Goal: Register for event/course

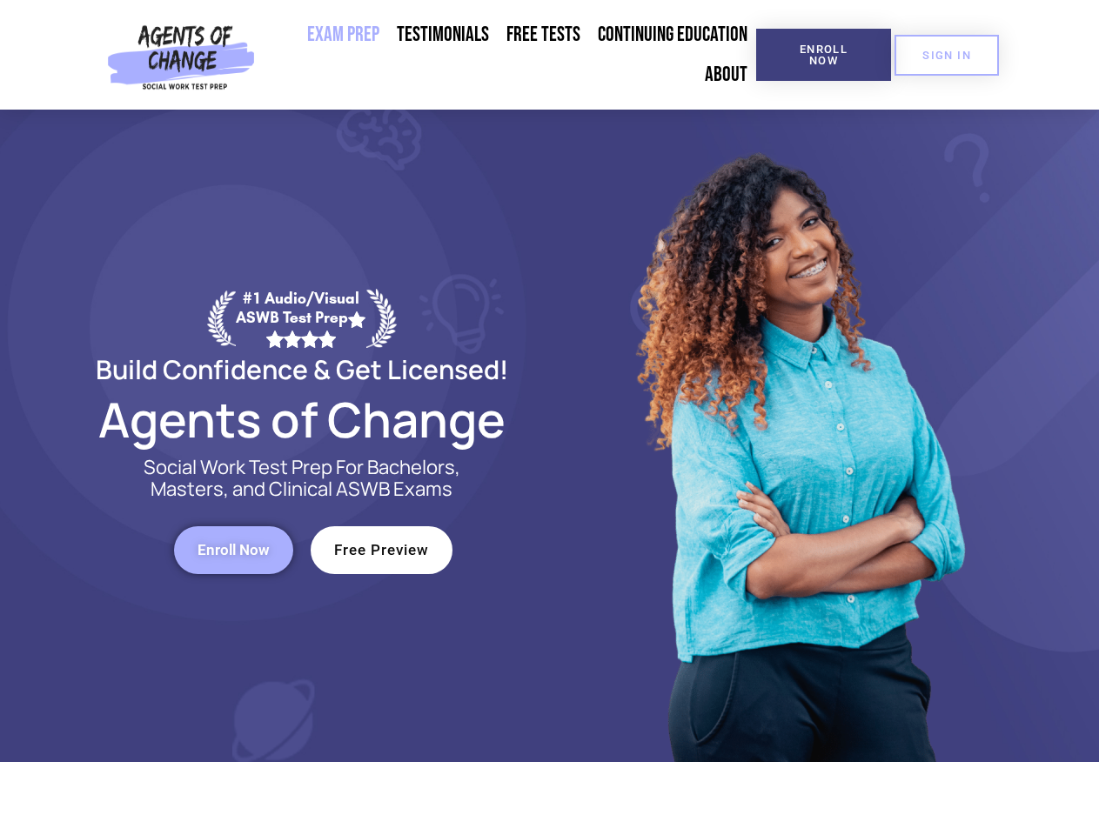
click at [550, 418] on div at bounding box center [798, 436] width 496 height 653
click at [823, 55] on span "Enroll Now" at bounding box center [823, 55] width 79 height 23
click at [947, 55] on span "SIGN IN" at bounding box center [946, 55] width 49 height 11
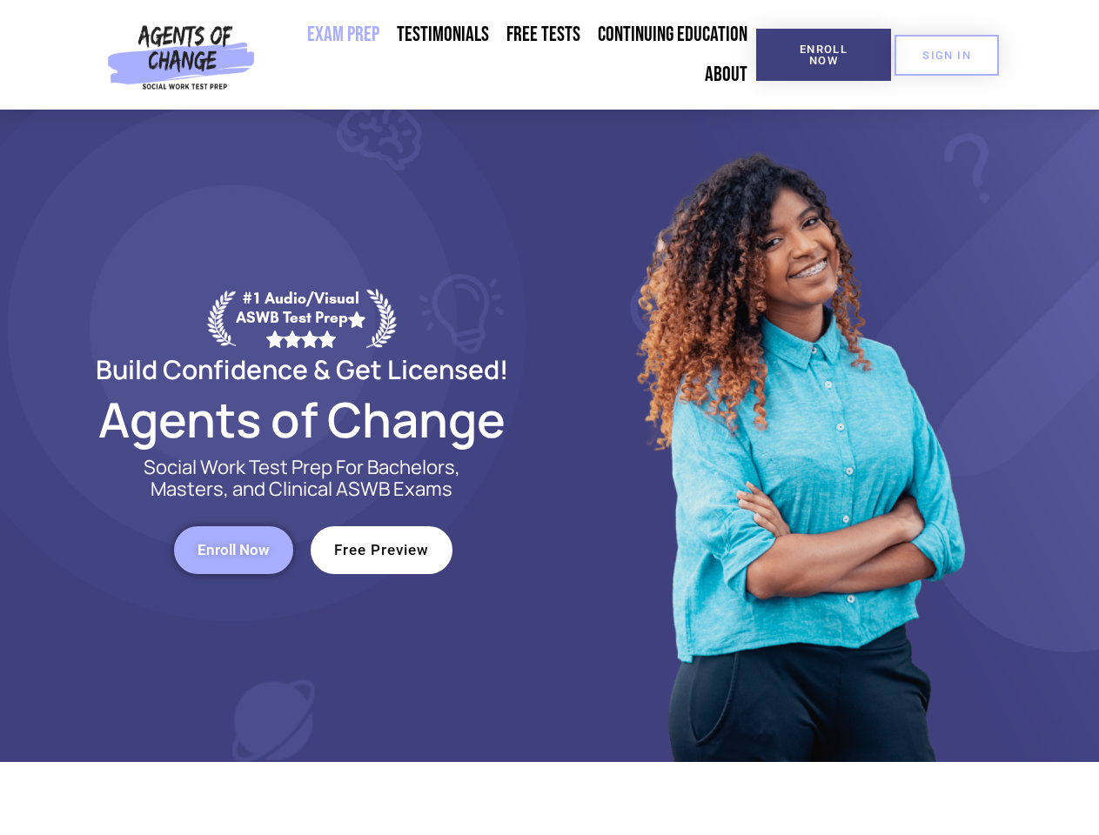
click at [233, 550] on span "Enroll Now" at bounding box center [234, 550] width 72 height 15
click at [381, 550] on span "Free Preview" at bounding box center [381, 550] width 95 height 15
